Goal: Find specific page/section: Find specific page/section

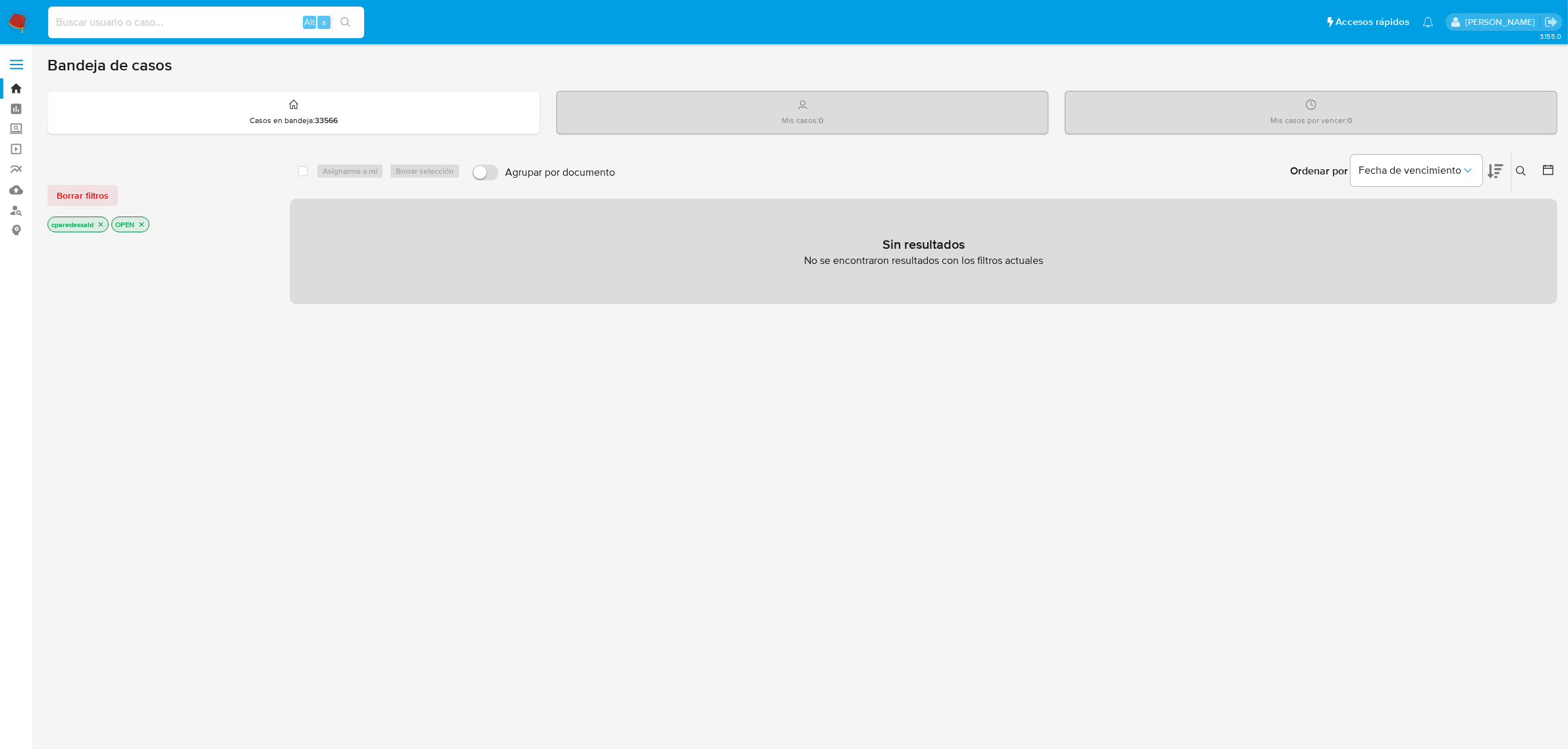
click at [125, 16] on input at bounding box center [206, 22] width 316 height 17
paste input "245168833"
type input "245168833"
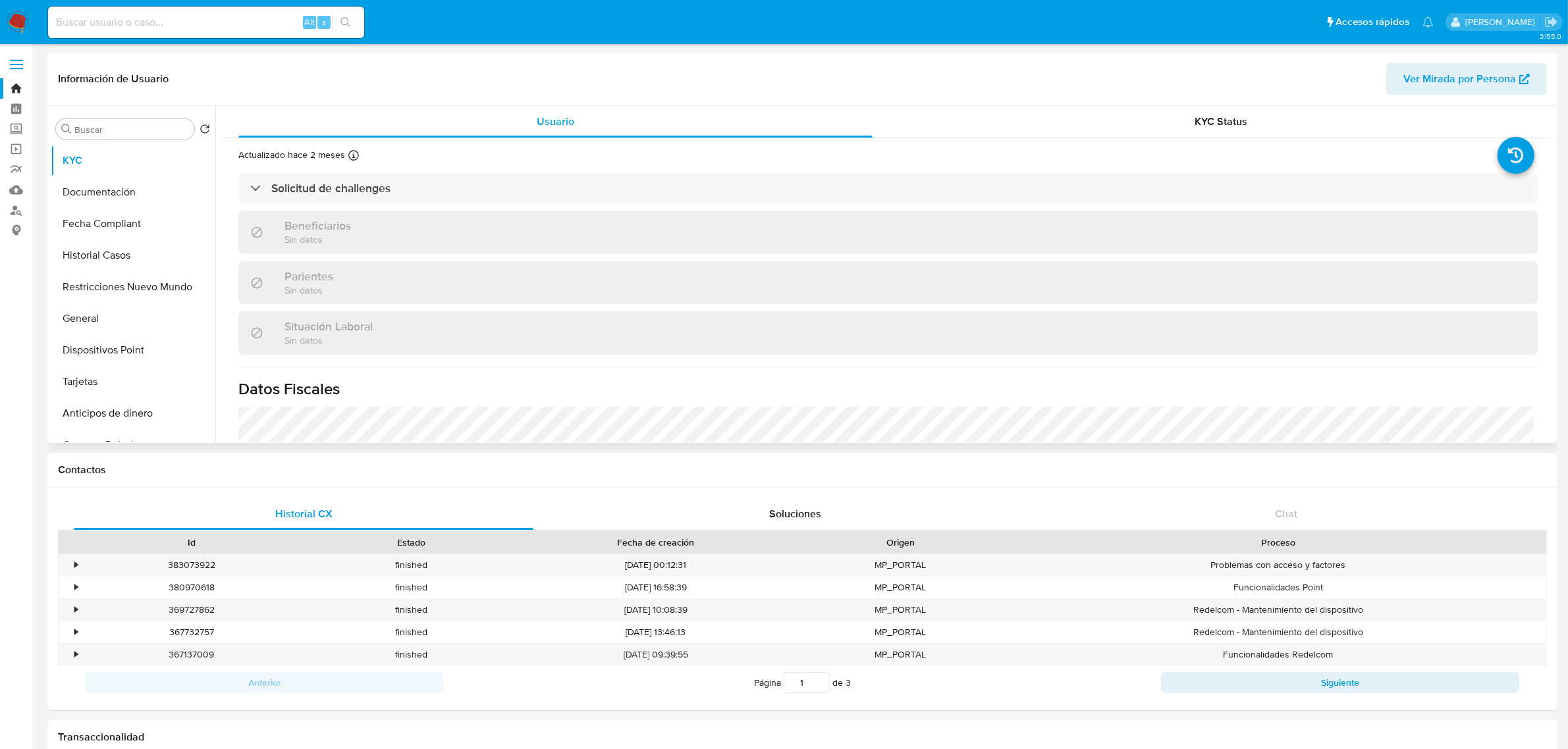
click at [1393, 86] on button "Ver Mirada por Persona" at bounding box center [1466, 78] width 161 height 32
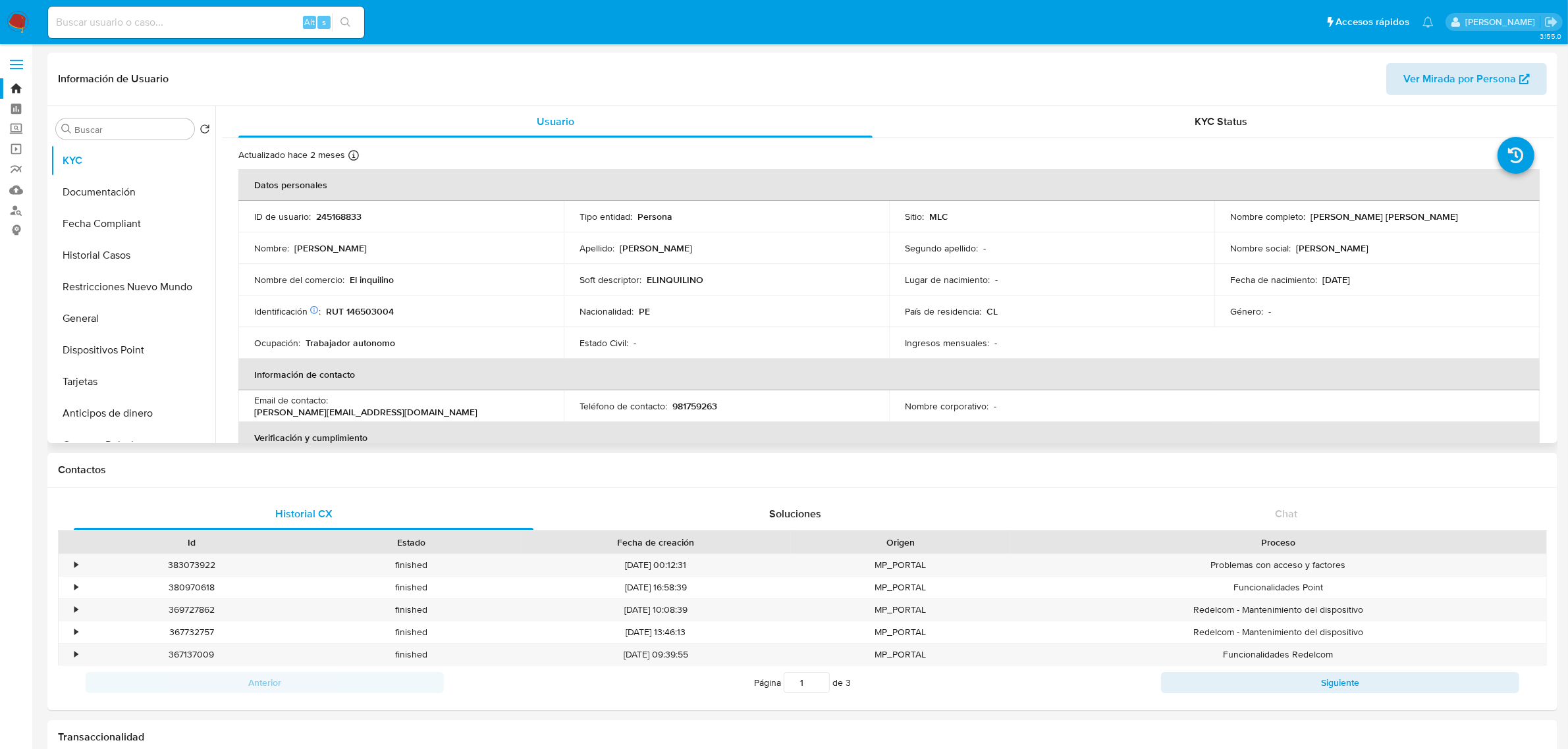
select select "10"
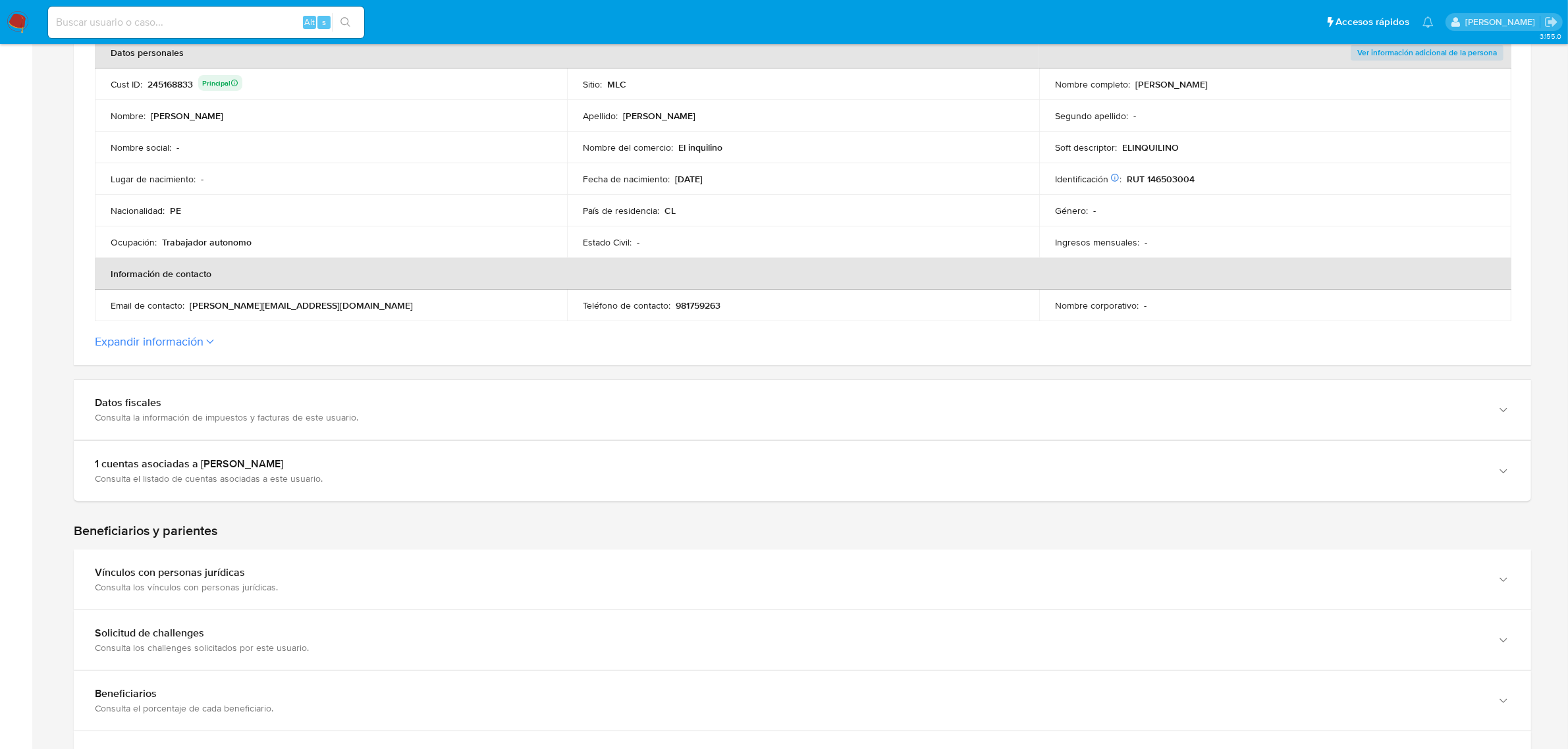
scroll to position [247, 0]
